Goal: Task Accomplishment & Management: Use online tool/utility

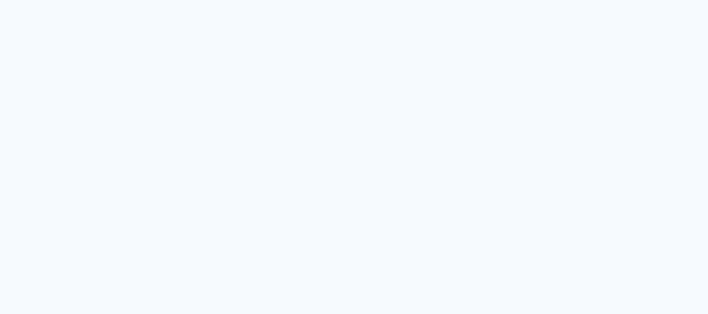
drag, startPoint x: 16, startPoint y: 236, endPoint x: 295, endPoint y: 123, distance: 301.2
click at [253, 135] on neon-animated-pages "Prosite Website + Landing pages Proof Sistema de seleção e venda de fotos Desig…" at bounding box center [354, 157] width 708 height 314
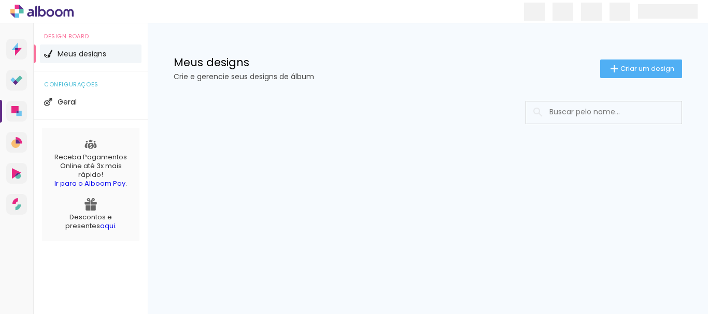
click at [102, 183] on link "Ir para o Alboom Pay" at bounding box center [89, 184] width 71 height 10
click at [640, 69] on span "Criar um design" at bounding box center [647, 68] width 54 height 7
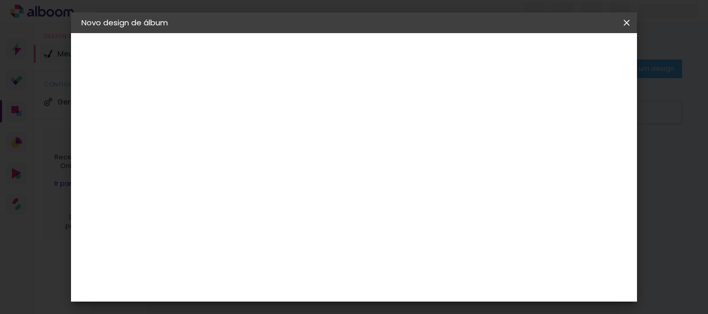
click at [251, 135] on input at bounding box center [251, 139] width 0 height 16
click at [251, 140] on input "teste" at bounding box center [251, 139] width 0 height 16
type input "teste"
type paper-input "teste"
click at [0, 0] on slot "Avançar" at bounding box center [0, 0] width 0 height 0
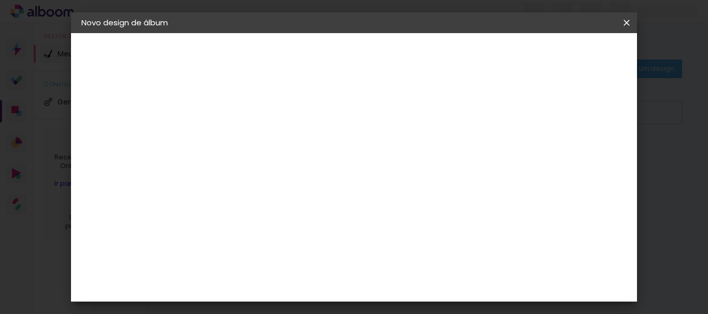
scroll to position [1502, 0]
click at [0, 0] on slot "Avançar" at bounding box center [0, 0] width 0 height 0
click at [304, 174] on iron-icon at bounding box center [297, 180] width 12 height 12
click at [307, 214] on div "Escolha o tamanho" at bounding box center [277, 236] width 60 height 48
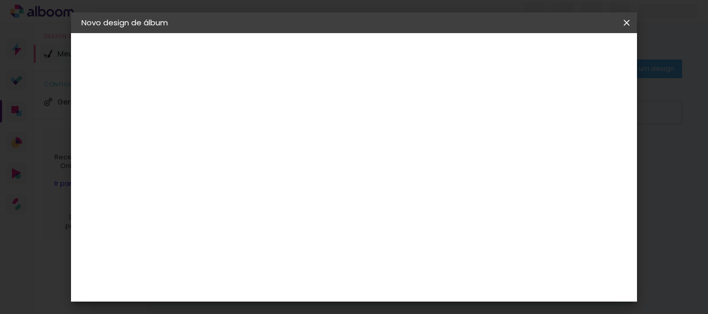
click at [307, 219] on div "Escolha o tamanho" at bounding box center [277, 236] width 60 height 48
drag, startPoint x: 628, startPoint y: 22, endPoint x: 395, endPoint y: 38, distance: 233.1
click at [627, 22] on iron-icon at bounding box center [626, 23] width 12 height 10
